Goal: Task Accomplishment & Management: Manage account settings

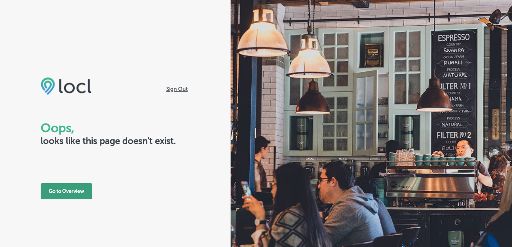
click at [79, 190] on button "Go to Overview" at bounding box center [67, 191] width 52 height 16
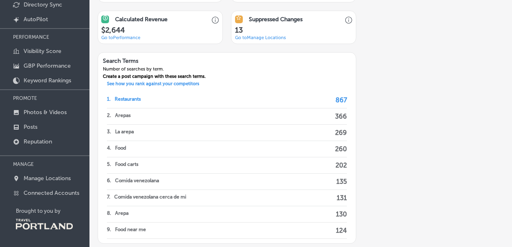
scroll to position [69, 0]
click at [38, 176] on p "Manage Locations" at bounding box center [47, 178] width 47 height 7
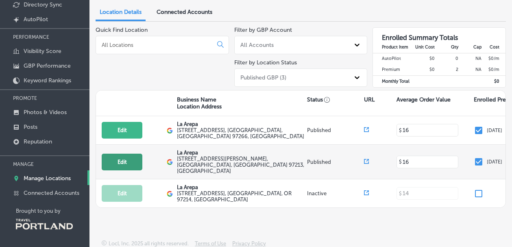
click at [134, 159] on button "Edit" at bounding box center [122, 161] width 41 height 17
select select "US"
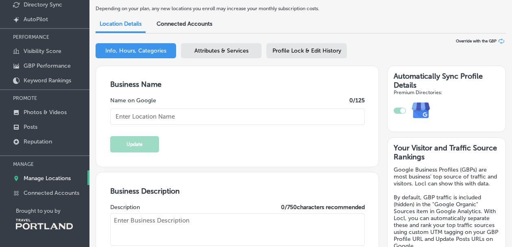
type input "La Arepa"
type textarea "We ARE Venezuelan food, is like home-made food with traditional recipes"
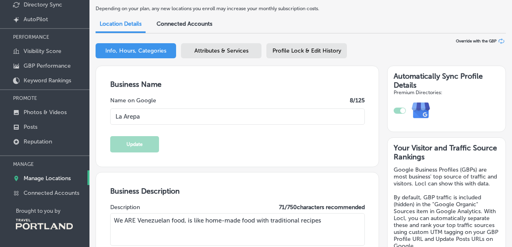
type input "[EMAIL_ADDRESS][DOMAIN_NAME]"
type input "[URL][DOMAIN_NAME]"
type input "[STREET_ADDRESS][PERSON_NAME]"
type input "[GEOGRAPHIC_DATA]"
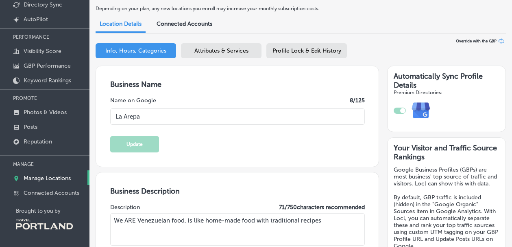
type input "97213"
type input "US"
type input "[URL][DOMAIN_NAME]"
type input "[PHONE_NUMBER]"
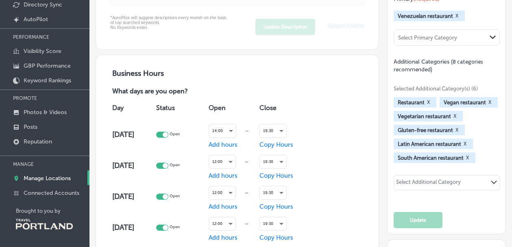
scroll to position [373, 0]
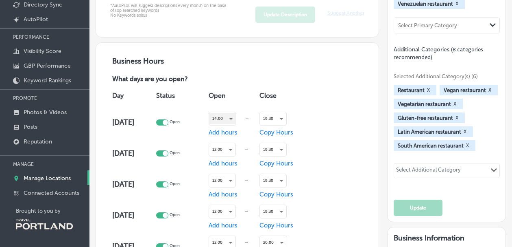
click at [235, 120] on div "14:00" at bounding box center [222, 118] width 27 height 11
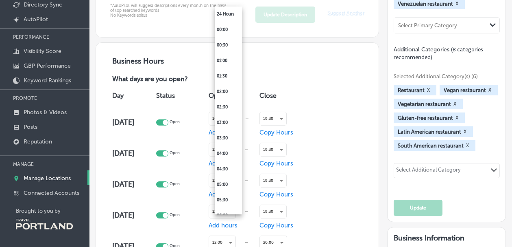
scroll to position [353, 0]
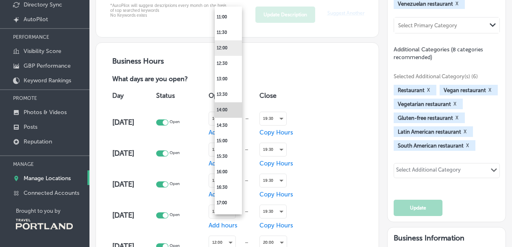
click at [228, 43] on li "12:00" at bounding box center [228, 47] width 27 height 15
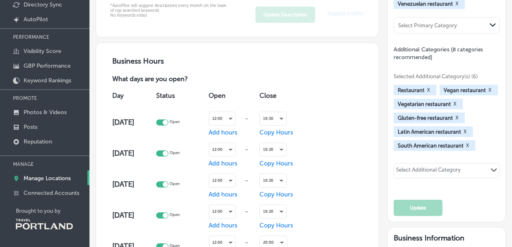
click at [341, 141] on div "Day Status Open Close [DATE] Open 12:00 — Add hours 19:30 Copy Hours [DATE] Ope…" at bounding box center [237, 198] width 255 height 228
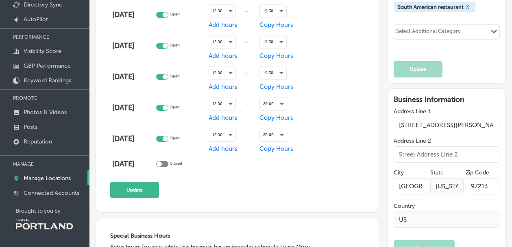
scroll to position [512, 0]
click at [129, 192] on button "Update" at bounding box center [134, 189] width 49 height 16
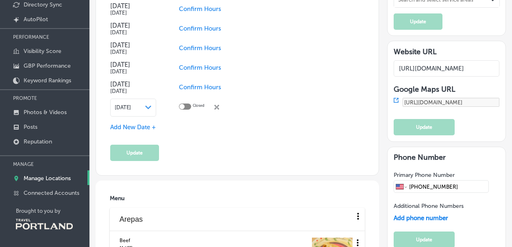
scroll to position [806, 0]
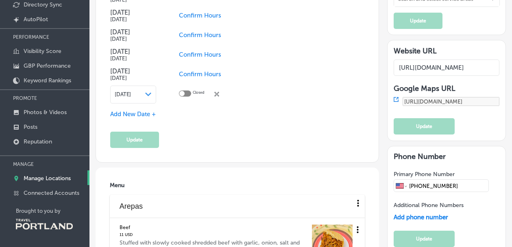
click at [149, 108] on div "Special Business Hours Enter hours for days when this business has an irregular…" at bounding box center [237, 42] width 255 height 210
click at [153, 91] on div "[DATE] Path Created with Sketch." at bounding box center [133, 94] width 46 height 18
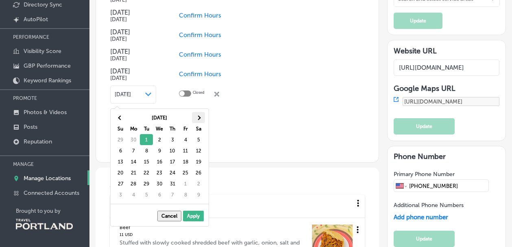
click at [201, 116] on span at bounding box center [199, 117] width 4 height 4
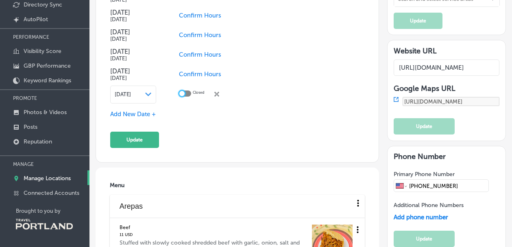
click at [185, 94] on div at bounding box center [181, 93] width 5 height 5
checkbox input "true"
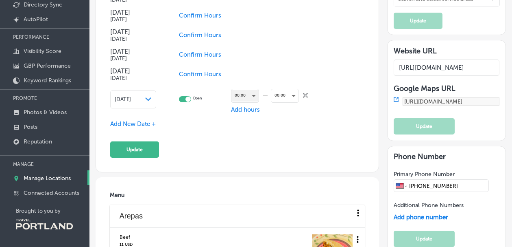
click at [243, 96] on div "00:00" at bounding box center [245, 95] width 27 height 11
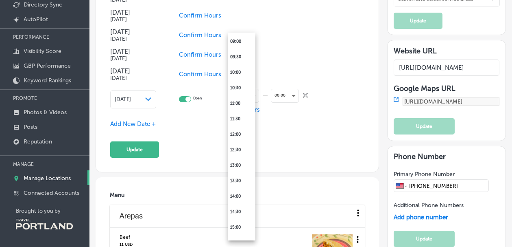
scroll to position [295, 0]
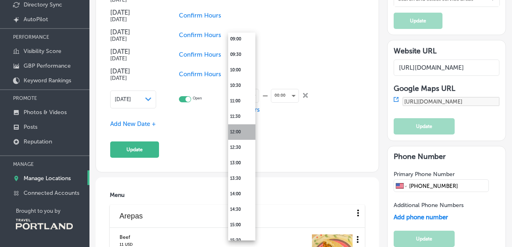
click at [238, 133] on li "12:00" at bounding box center [241, 131] width 27 height 15
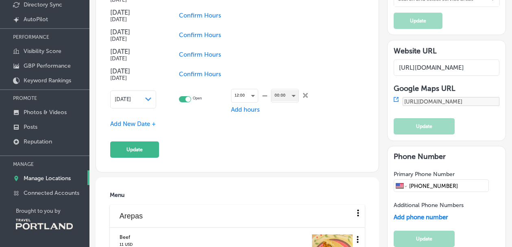
click at [282, 92] on div "00:00" at bounding box center [284, 95] width 27 height 11
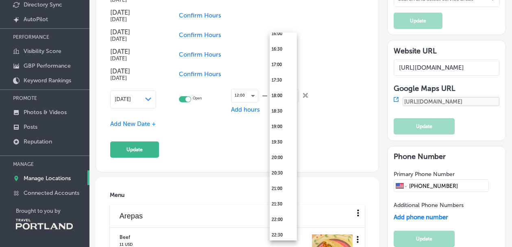
scroll to position [445, 0]
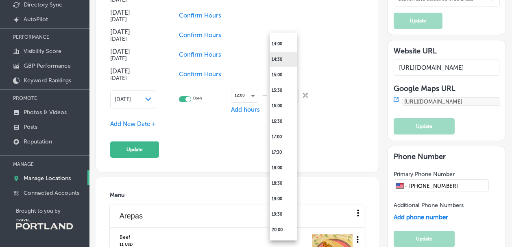
click at [280, 57] on li "14:30" at bounding box center [283, 59] width 27 height 15
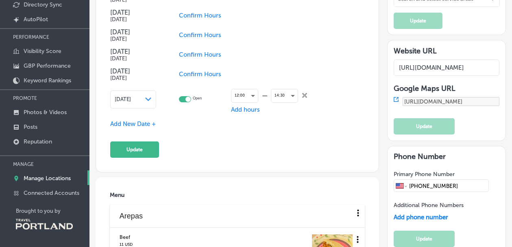
click at [234, 111] on span "Add hours" at bounding box center [245, 109] width 29 height 7
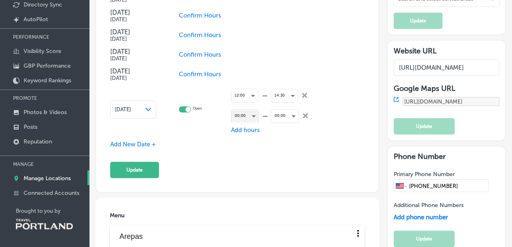
click at [239, 116] on div "00:00" at bounding box center [245, 115] width 27 height 11
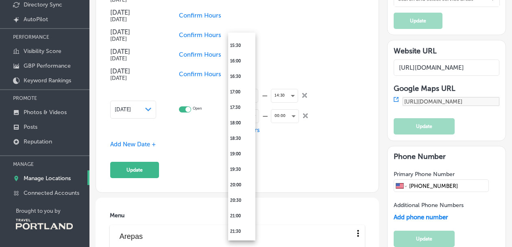
scroll to position [479, 0]
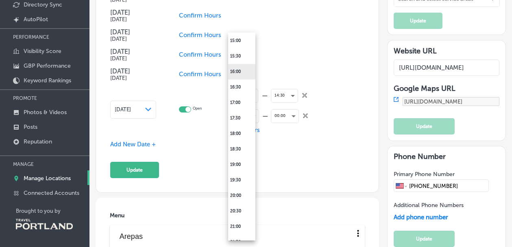
click at [240, 72] on li "16:00" at bounding box center [241, 71] width 27 height 15
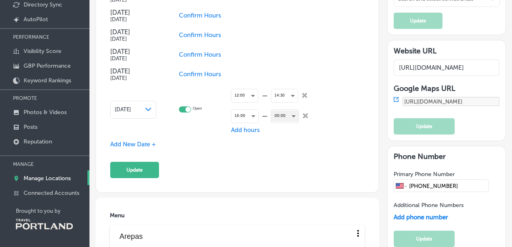
click at [290, 117] on div "00:00" at bounding box center [284, 115] width 27 height 11
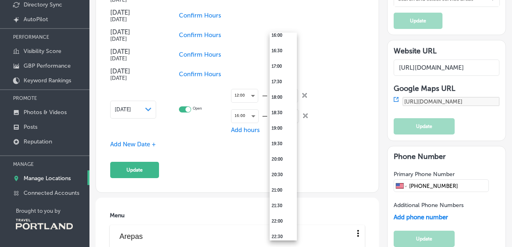
scroll to position [514, 0]
click at [278, 146] on li "19:30" at bounding box center [283, 144] width 27 height 15
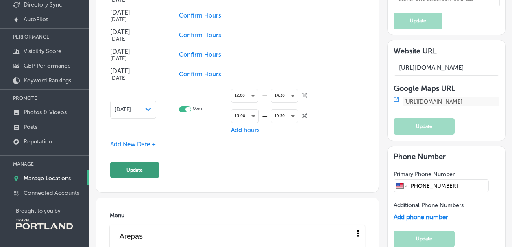
click at [131, 169] on button "Update" at bounding box center [134, 170] width 49 height 16
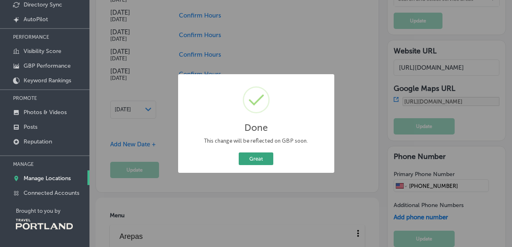
click at [260, 161] on button "Great" at bounding box center [256, 158] width 35 height 13
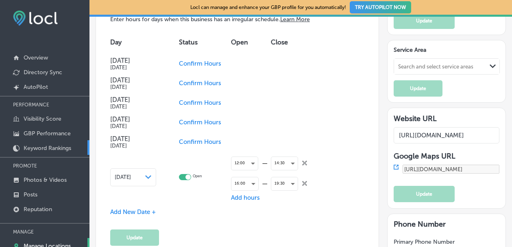
scroll to position [0, 0]
